Goal: Task Accomplishment & Management: Manage account settings

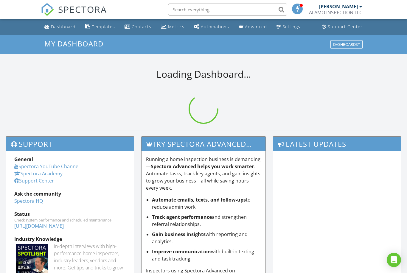
click at [360, 9] on div "[PERSON_NAME]" at bounding box center [340, 7] width 43 height 6
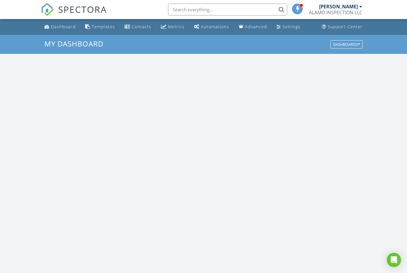
scroll to position [542, 407]
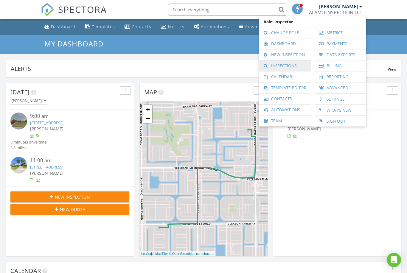
click at [286, 69] on link "Inspections" at bounding box center [285, 65] width 46 height 11
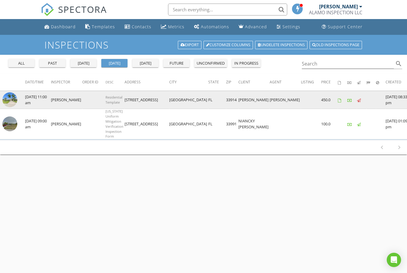
click at [10, 105] on img at bounding box center [9, 99] width 15 height 15
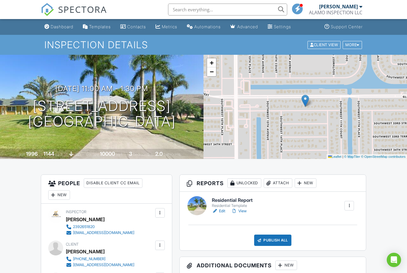
click at [278, 186] on div "Attach" at bounding box center [278, 183] width 29 height 10
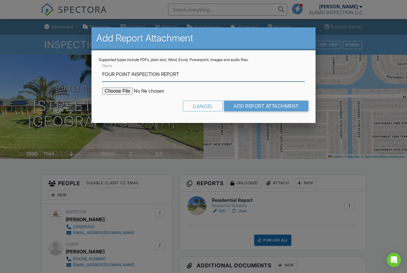
type input "FOUR POINT INSPECTION REPORT"
click at [118, 92] on input "file" at bounding box center [152, 91] width 101 height 7
type input "C:\fakepath\[STREET_ADDRESS]. FOUR POINT REPORT..pdf"
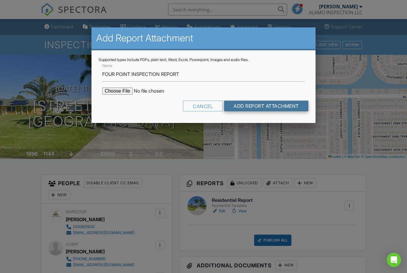
click at [275, 105] on input "Add Report Attachment" at bounding box center [266, 106] width 84 height 11
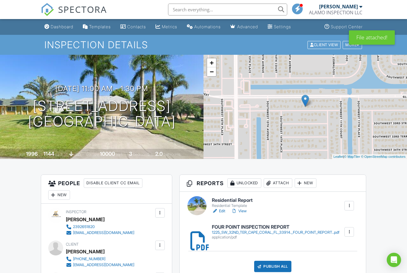
click at [245, 230] on div "1225_SW_32ND_TER_CAPE_CORAL_FL_33914._FOUR_POINT_REPORT..pdf" at bounding box center [275, 232] width 127 height 5
